Goal: Information Seeking & Learning: Learn about a topic

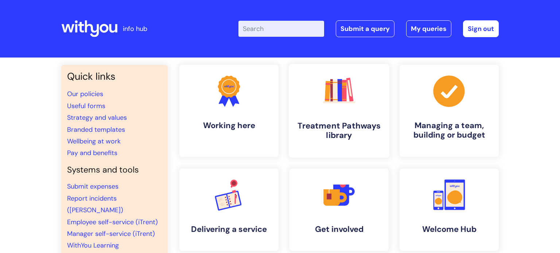
click at [353, 133] on h4 "Treatment Pathways library" at bounding box center [339, 131] width 89 height 20
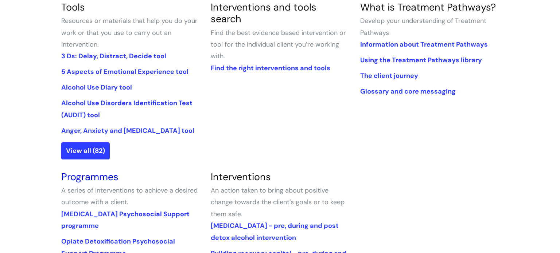
scroll to position [190, 0]
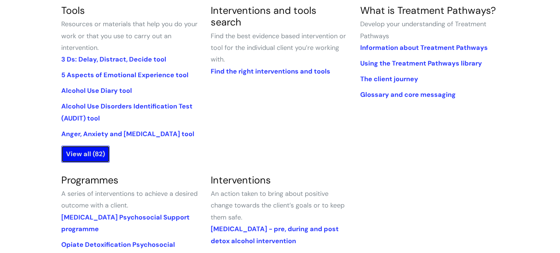
click at [96, 150] on link "View all (82)" at bounding box center [85, 154] width 48 height 17
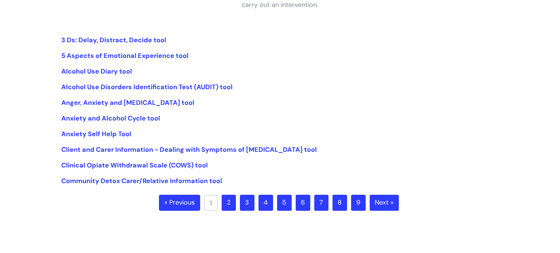
scroll to position [162, 0]
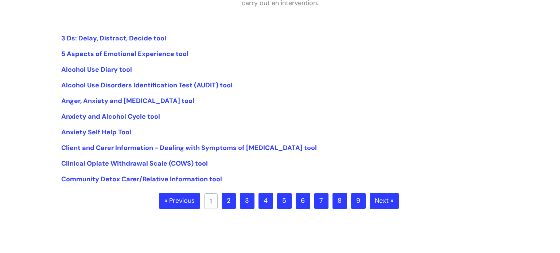
click at [225, 203] on link "2" at bounding box center [229, 201] width 14 height 16
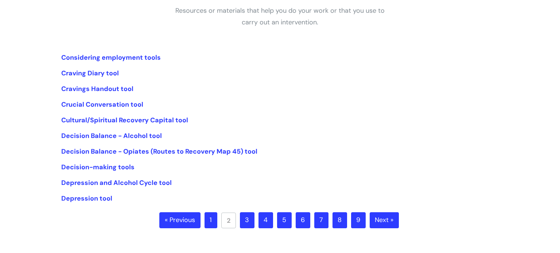
scroll to position [156, 0]
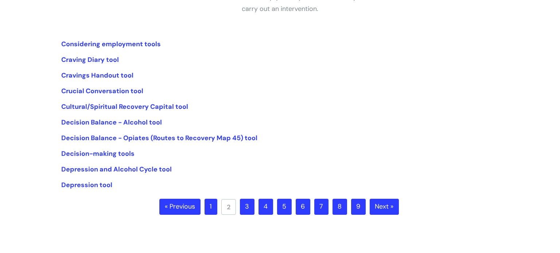
click at [240, 211] on link "3" at bounding box center [247, 207] width 15 height 16
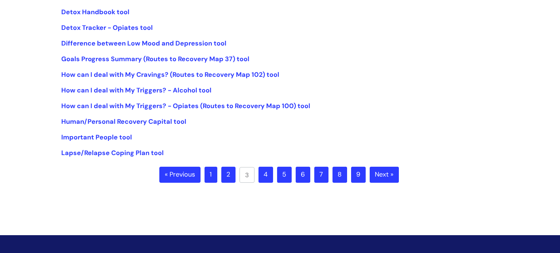
scroll to position [189, 0]
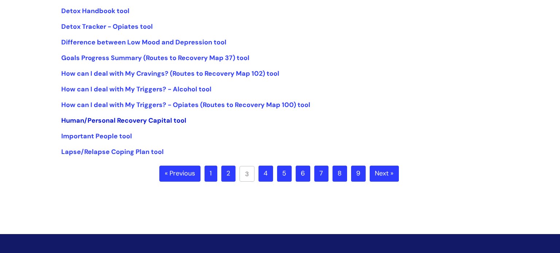
click at [140, 120] on link "Human/Personal Recovery Capital tool" at bounding box center [123, 120] width 125 height 9
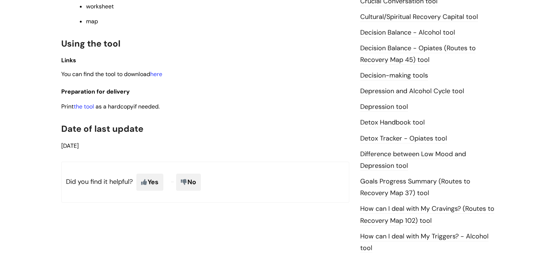
scroll to position [405, 0]
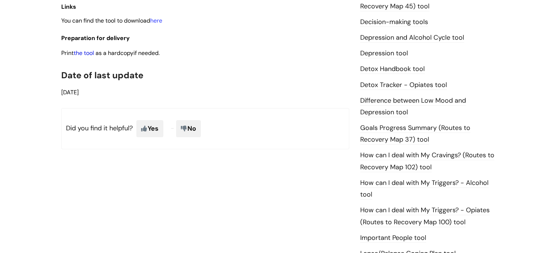
click at [91, 56] on link "the tool" at bounding box center [84, 53] width 20 height 8
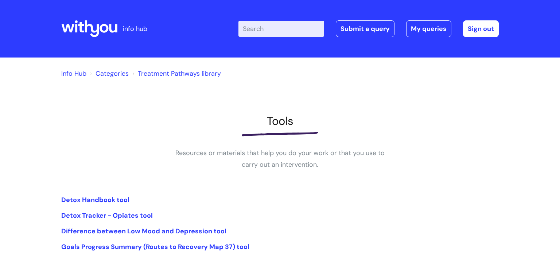
scroll to position [189, 0]
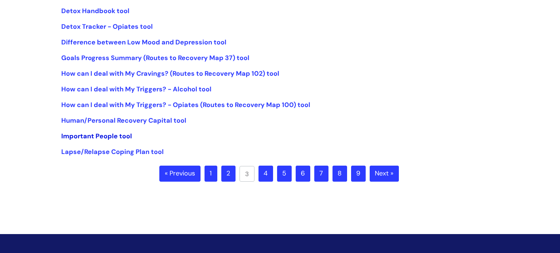
click at [122, 139] on link "Important People tool" at bounding box center [96, 136] width 71 height 9
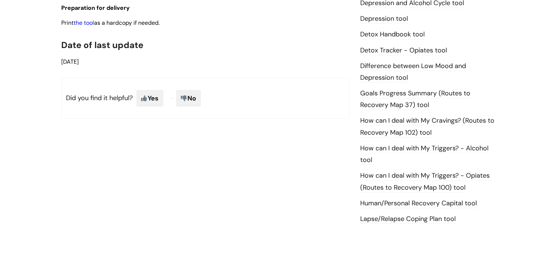
scroll to position [439, 0]
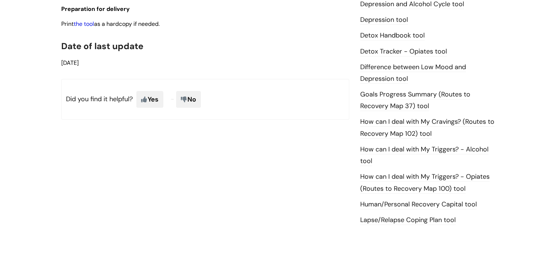
click at [84, 28] on link "the tool" at bounding box center [84, 24] width 20 height 8
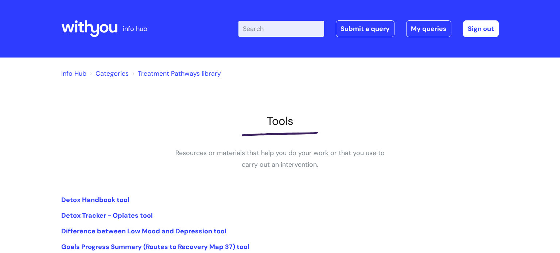
scroll to position [189, 0]
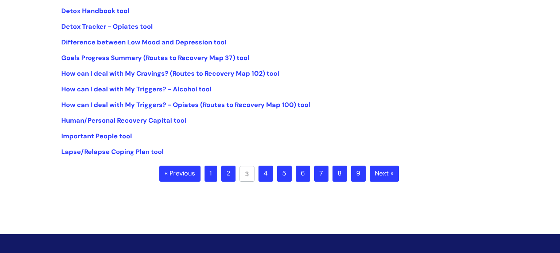
click at [265, 169] on link "4" at bounding box center [266, 174] width 15 height 16
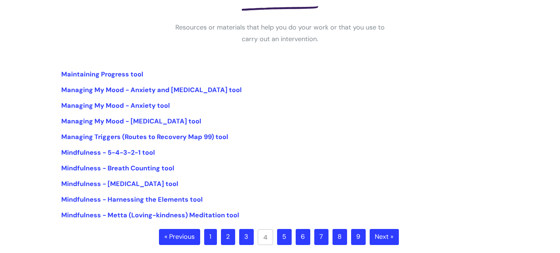
scroll to position [131, 0]
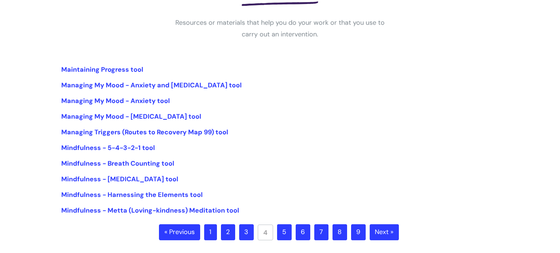
click at [286, 230] on link "5" at bounding box center [284, 233] width 15 height 16
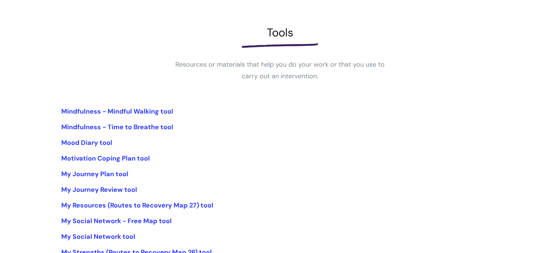
scroll to position [96, 0]
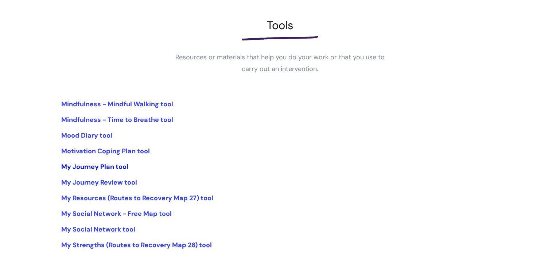
click at [119, 165] on link "My Journey Plan tool" at bounding box center [94, 167] width 67 height 9
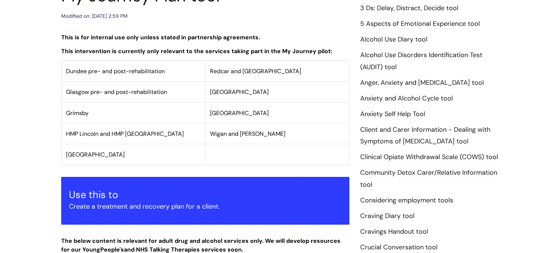
scroll to position [464, 0]
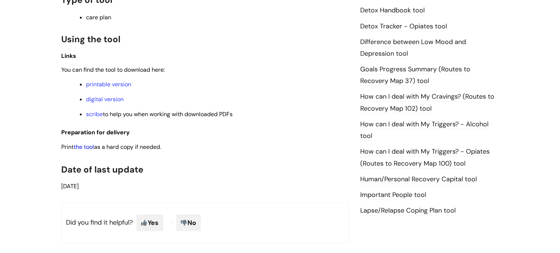
click at [90, 150] on link "the tool" at bounding box center [84, 147] width 20 height 8
